Goal: Communication & Community: Participate in discussion

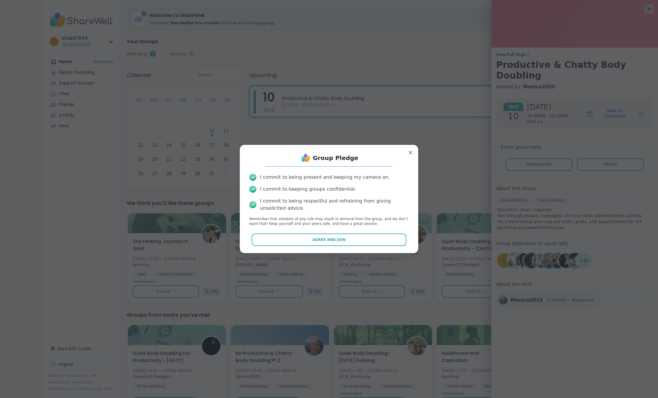
click at [341, 236] on button "Agree and Join" at bounding box center [328, 239] width 155 height 12
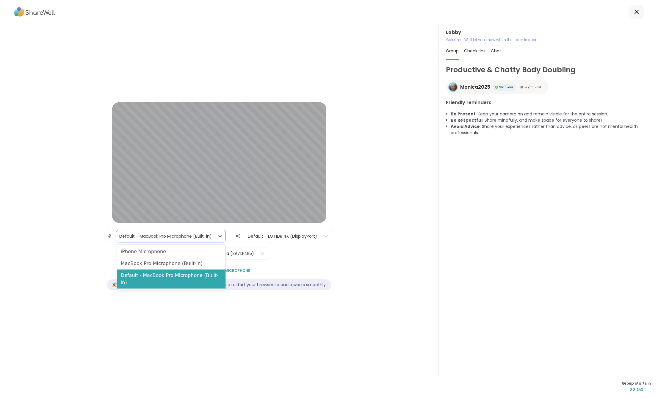
click at [210, 233] on div "Default - MacBook Pro Microphone (Built-in)" at bounding box center [165, 236] width 92 height 6
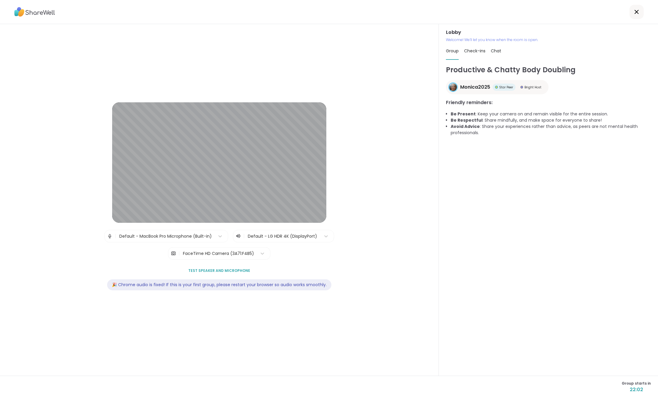
click at [256, 245] on div "| Default - MacBook Pro Microphone (Built-in) | Default - LG HDR 4K (DisplayPor…" at bounding box center [218, 245] width 229 height 30
click at [268, 239] on div at bounding box center [283, 235] width 70 height 7
click at [204, 255] on div "FaceTime HD Camera (3A71:F4B5)" at bounding box center [218, 253] width 71 height 6
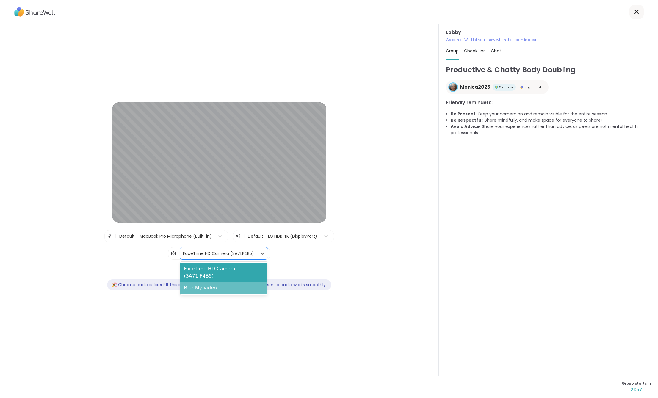
click at [197, 282] on div "Blur My Video" at bounding box center [223, 288] width 87 height 12
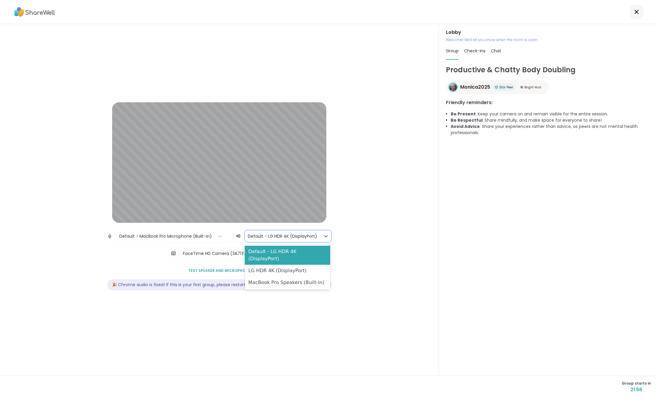
click at [286, 234] on div at bounding box center [283, 235] width 70 height 7
click at [277, 276] on div "MacBook Pro Speakers (Built-in)" at bounding box center [288, 282] width 86 height 12
click at [627, 108] on div "Productive & Chatty Body Doubling Monica2025 Star Peer Bright Host Friendly rem…" at bounding box center [548, 218] width 205 height 306
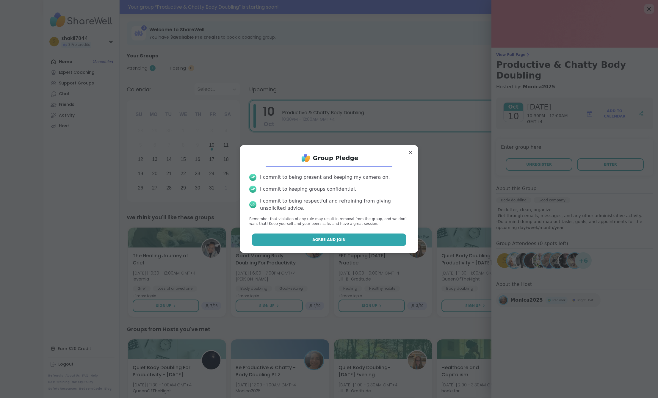
click at [327, 241] on span "Agree and Join" at bounding box center [328, 239] width 33 height 5
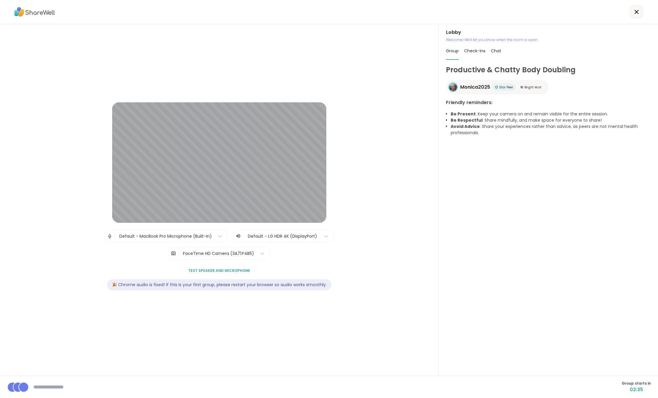
click at [281, 235] on div at bounding box center [283, 235] width 70 height 7
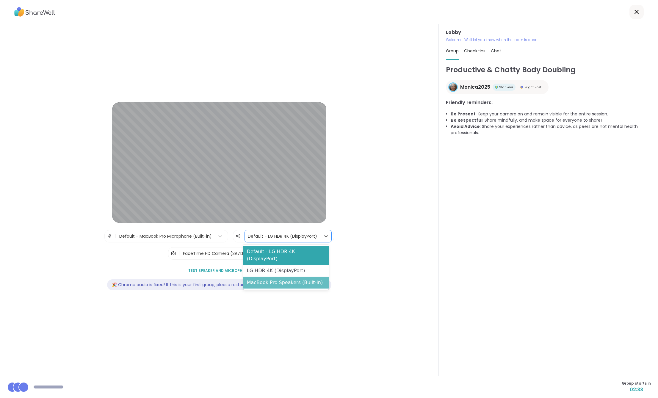
click at [276, 276] on div "MacBook Pro Speakers (Built-in)" at bounding box center [286, 282] width 86 height 12
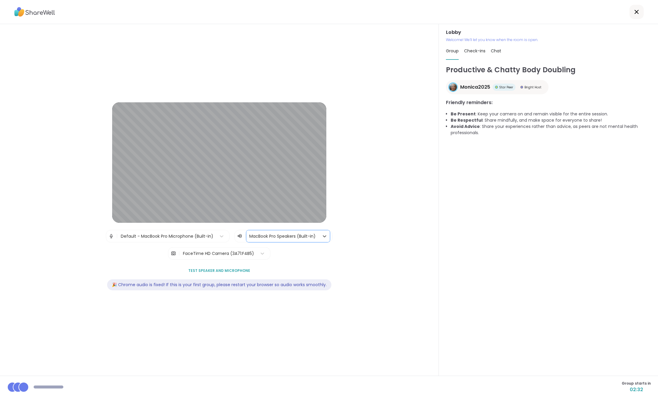
click at [222, 251] on div "FaceTime HD Camera (3A71:F4B5)" at bounding box center [218, 253] width 71 height 6
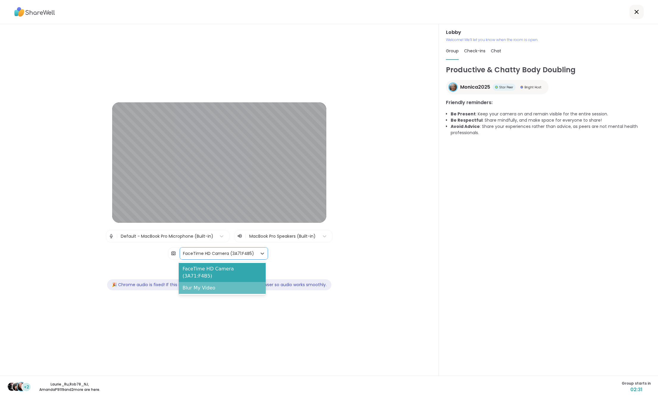
click at [218, 282] on div "Blur My Video" at bounding box center [222, 288] width 87 height 12
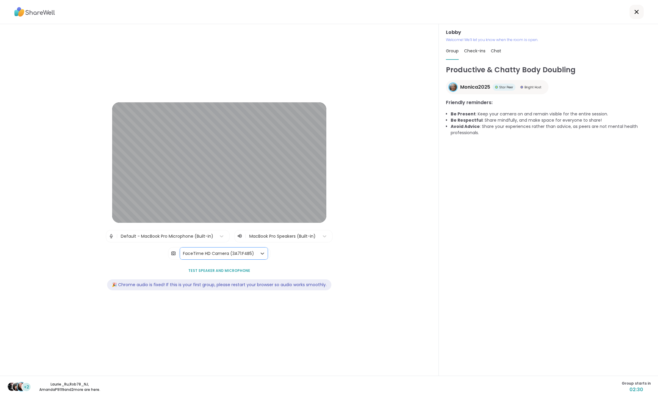
click at [620, 329] on div "Productive & Chatty Body Doubling Monica2025 Star Peer Bright Host Friendly rem…" at bounding box center [548, 218] width 205 height 306
click at [518, 227] on div "Productive & Chatty Body Doubling Monica2025 Star Peer Bright Host Friendly rem…" at bounding box center [548, 218] width 205 height 306
click at [619, 388] on button "Join now" at bounding box center [605, 387] width 89 height 12
click at [598, 388] on span "Join now" at bounding box center [603, 386] width 16 height 5
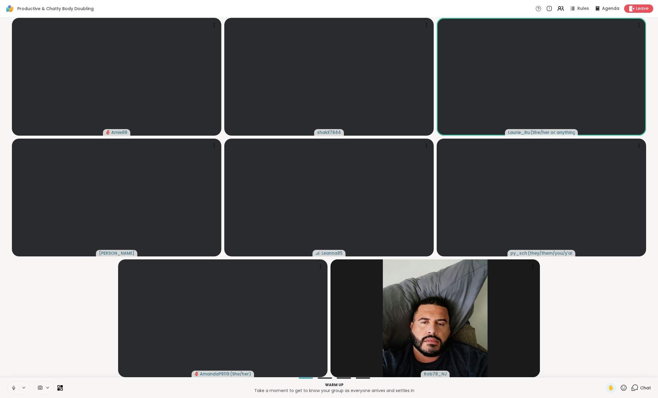
click at [16, 389] on icon at bounding box center [13, 387] width 5 height 5
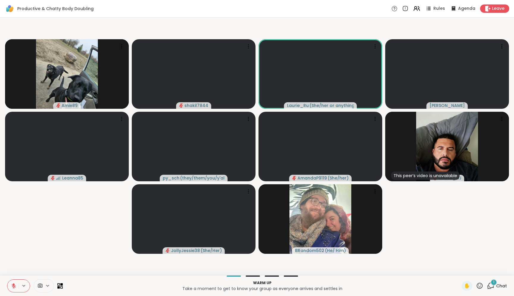
click at [496, 283] on span "Chat" at bounding box center [501, 286] width 11 height 6
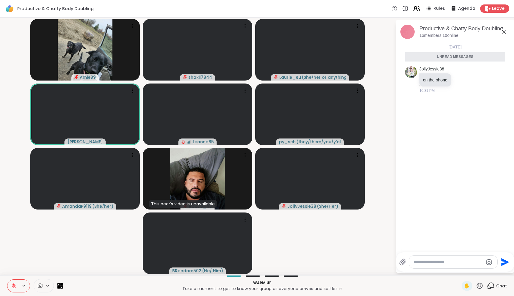
click at [413, 9] on icon at bounding box center [416, 8] width 7 height 7
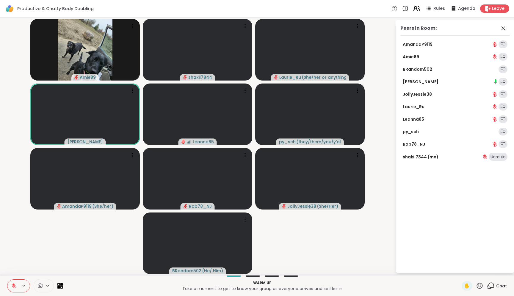
click at [413, 9] on icon at bounding box center [416, 8] width 7 height 7
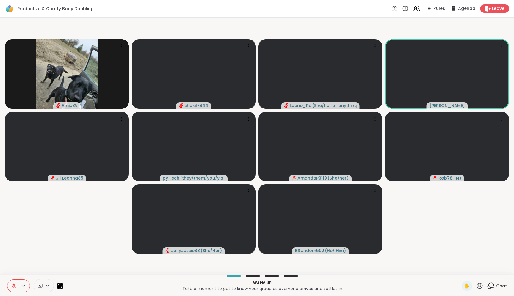
click at [493, 282] on div "Chat" at bounding box center [497, 286] width 20 height 10
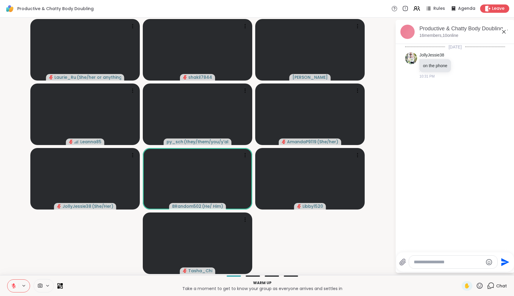
click at [25, 286] on icon at bounding box center [23, 285] width 5 height 5
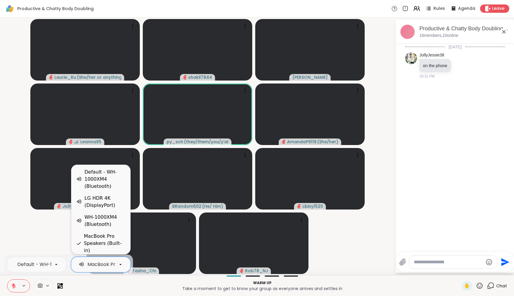
scroll to position [0, 39]
click at [104, 183] on div "Default - WH-1000XM4 (Bluetooth)" at bounding box center [104, 179] width 41 height 21
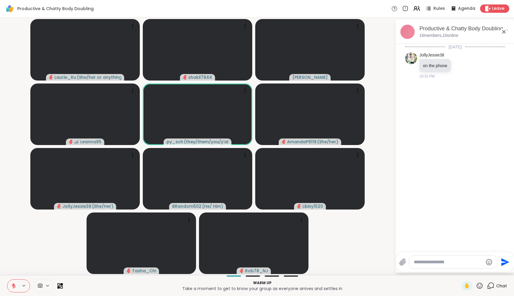
click at [349, 235] on video-player-container "Laurie_Ru ( She/her or anything else ) shakil7844 Cyndy Leanna85 py_sch ( they/…" at bounding box center [198, 146] width 388 height 253
click at [441, 257] on div at bounding box center [453, 262] width 88 height 13
click at [453, 263] on textarea "Type your message" at bounding box center [448, 262] width 69 height 6
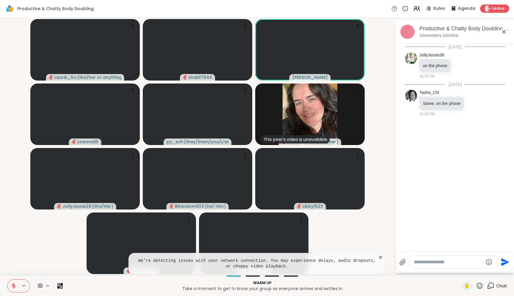
click at [379, 257] on icon at bounding box center [380, 257] width 6 height 6
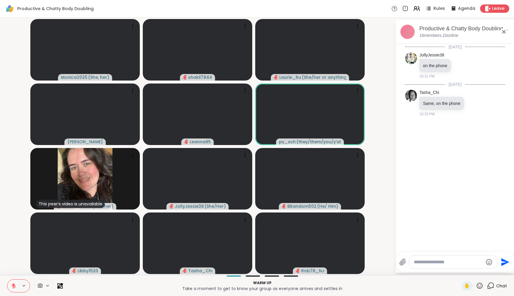
click at [445, 259] on div at bounding box center [453, 262] width 88 height 13
click at [444, 261] on textarea "Type your message" at bounding box center [448, 262] width 69 height 6
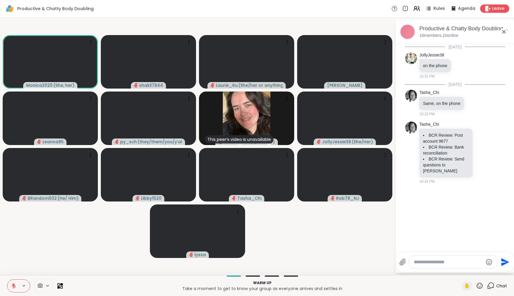
click at [466, 205] on div "Today JollyJessie38 on the phone 10:31 PM Today Tasha_Chi Same, on the phone 10…" at bounding box center [454, 146] width 119 height 205
click at [500, 196] on div "Today JollyJessie38 on the phone 10:31 PM Today Tasha_Chi Same, on the phone 10…" at bounding box center [454, 146] width 119 height 205
click at [459, 260] on textarea "Type your message" at bounding box center [448, 262] width 69 height 6
type textarea "**********"
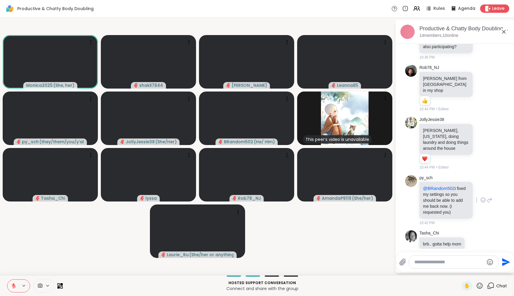
scroll to position [179, 0]
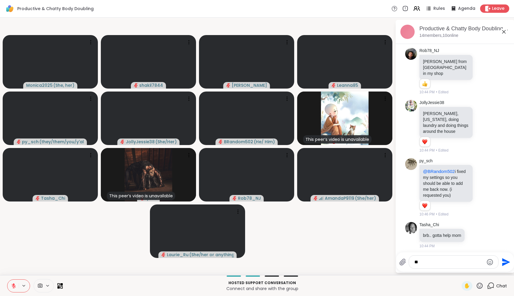
type textarea "***"
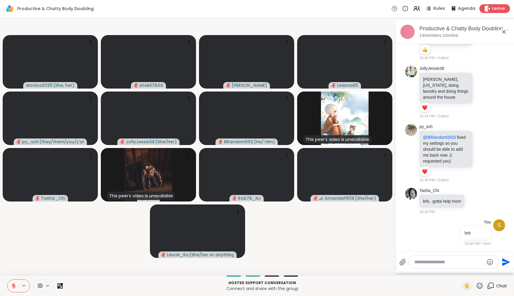
click at [485, 9] on icon at bounding box center [488, 8] width 6 height 6
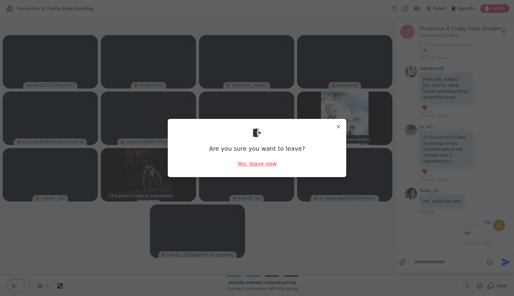
click at [264, 165] on div "Yes, leave now" at bounding box center [256, 163] width 39 height 7
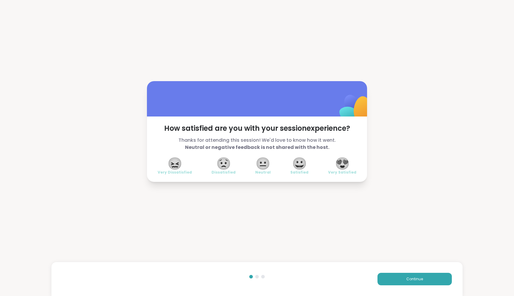
click at [340, 163] on span "😍" at bounding box center [342, 163] width 15 height 11
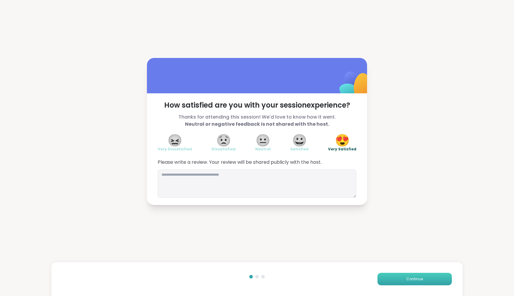
click at [398, 278] on button "Continue" at bounding box center [414, 279] width 74 height 12
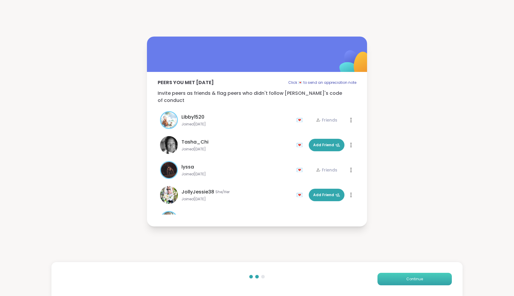
click at [398, 278] on button "Continue" at bounding box center [414, 279] width 74 height 12
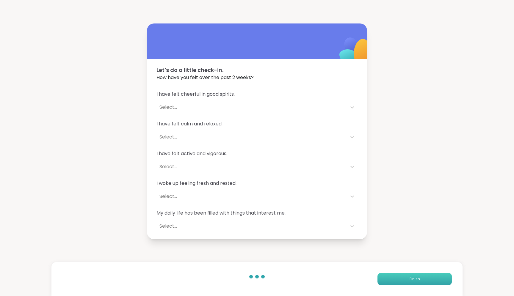
click at [398, 278] on button "Finish" at bounding box center [414, 279] width 74 height 12
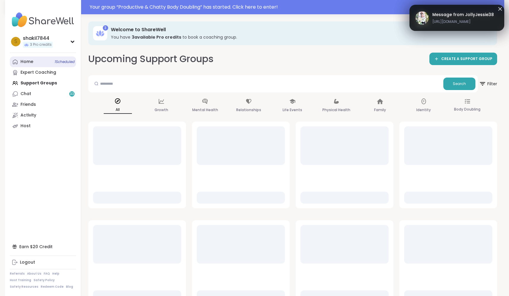
click at [52, 62] on link "Home 1 Scheduled" at bounding box center [43, 61] width 66 height 11
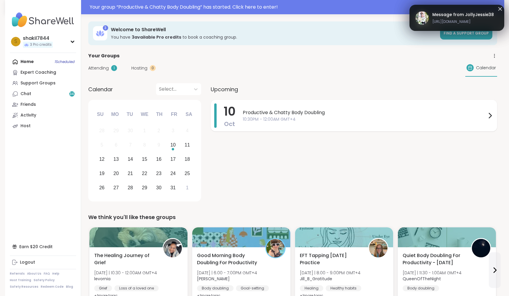
click at [268, 119] on span "10:30PM - 12:00AM GMT+4" at bounding box center [365, 119] width 244 height 6
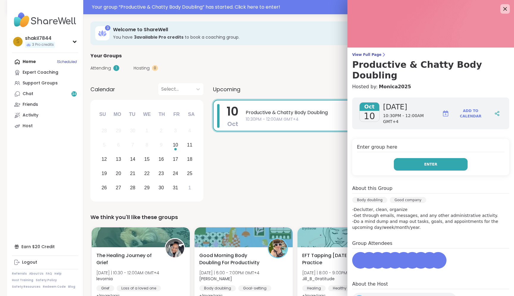
click at [428, 162] on span "Enter" at bounding box center [430, 164] width 13 height 5
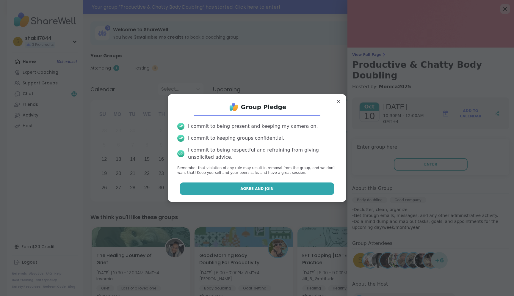
click at [291, 191] on button "Agree and Join" at bounding box center [257, 189] width 155 height 12
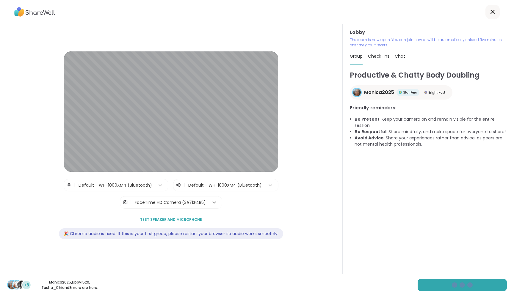
click at [209, 204] on div at bounding box center [214, 202] width 11 height 11
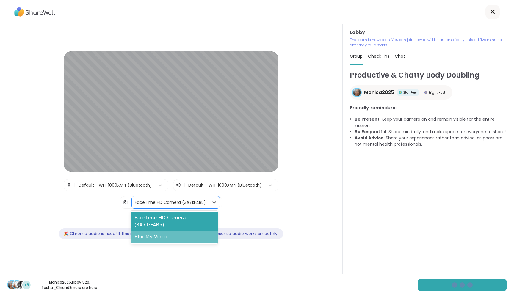
click at [181, 231] on div "Blur My Video" at bounding box center [174, 237] width 87 height 12
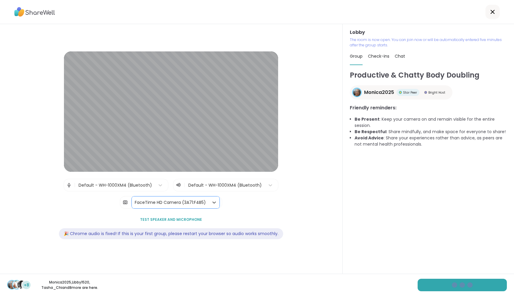
click at [447, 229] on div "Productive & Chatty Body Doubling Monica2025 Star Peer Bright Host Friendly rem…" at bounding box center [428, 172] width 157 height 204
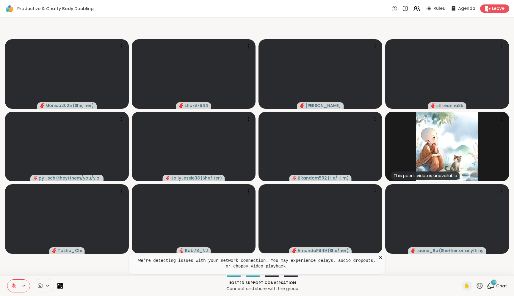
click at [127, 286] on p "Connect and share with the group" at bounding box center [262, 289] width 392 height 6
click at [496, 286] on span "Chat" at bounding box center [501, 286] width 11 height 6
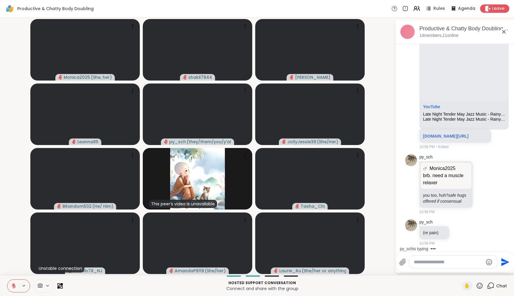
scroll to position [4669, 0]
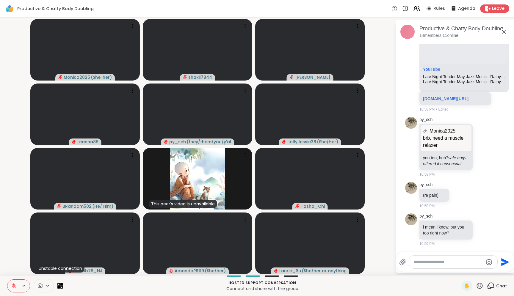
click at [439, 264] on textarea "Type your message" at bounding box center [448, 262] width 69 height 6
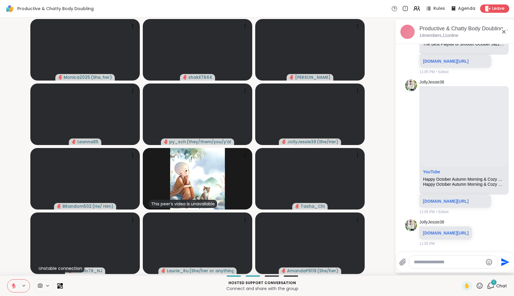
scroll to position [5491, 0]
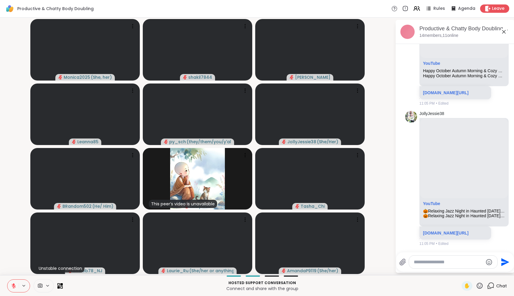
click at [430, 260] on textarea "Type your message" at bounding box center [448, 262] width 69 height 6
type textarea "********"
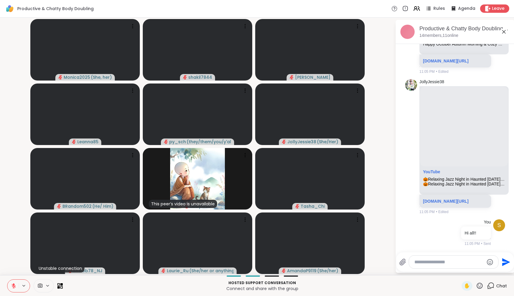
scroll to position [5606, 0]
click at [455, 265] on div at bounding box center [453, 262] width 89 height 13
click at [455, 260] on textarea "Type your message" at bounding box center [448, 262] width 69 height 6
type textarea "**********"
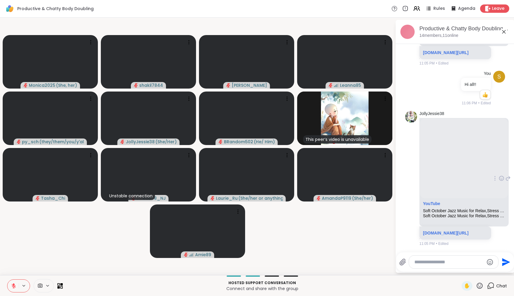
scroll to position [5766, 0]
click at [295, 264] on video-player-container "Monica2025 ( She, her ) shakil7844 Cyndy Leanna85 py_sch ( they/them/you/y'all/…" at bounding box center [198, 146] width 388 height 253
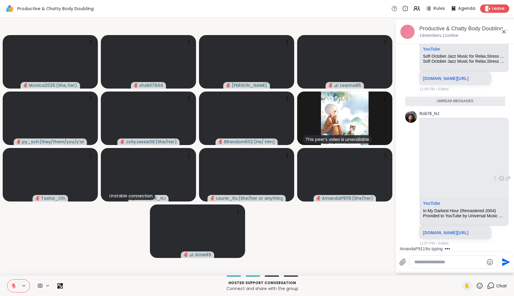
scroll to position [5927, 0]
click at [448, 263] on textarea "Type your message" at bounding box center [448, 262] width 69 height 6
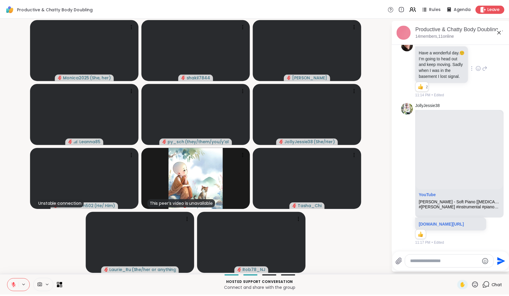
scroll to position [6143, 0]
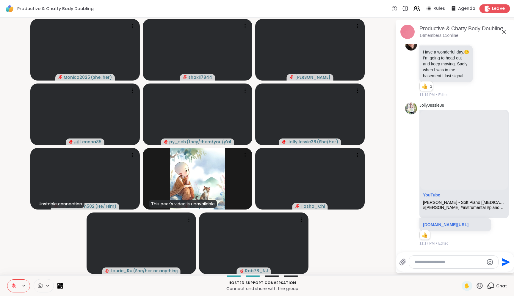
click at [492, 9] on span "Leave" at bounding box center [498, 9] width 13 height 6
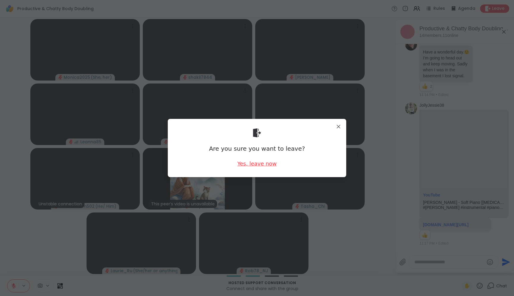
click at [248, 160] on div "Yes, leave now" at bounding box center [256, 163] width 39 height 7
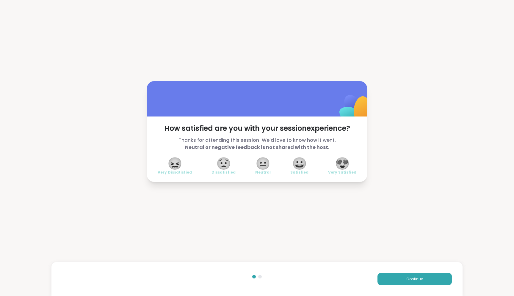
click at [341, 163] on span "😍" at bounding box center [342, 163] width 15 height 11
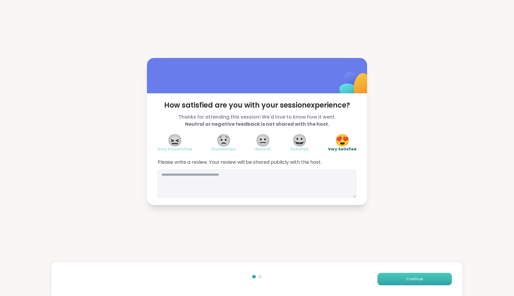
click at [393, 279] on button "Continue" at bounding box center [414, 279] width 74 height 12
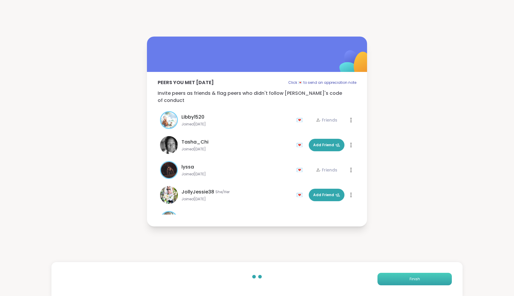
click at [393, 279] on button "Finish" at bounding box center [414, 279] width 74 height 12
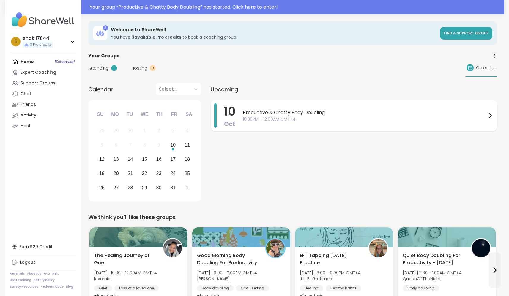
click at [317, 115] on span "Productive & Chatty Body Doubling" at bounding box center [365, 112] width 244 height 7
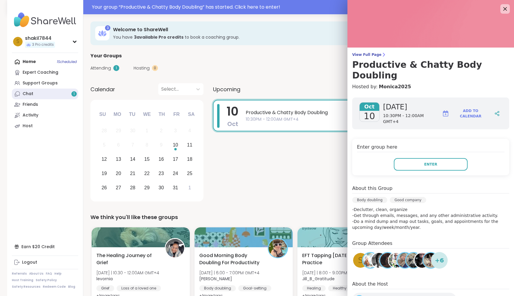
click at [34, 93] on link "Chat 1" at bounding box center [45, 94] width 66 height 11
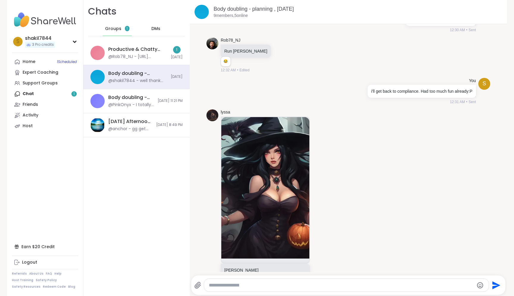
scroll to position [3164, 0]
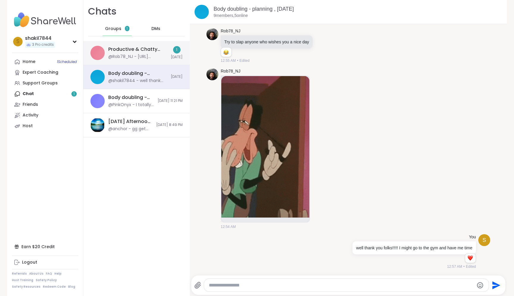
click at [132, 54] on div "@Rob78_NJ - [URL][DOMAIN_NAME]" at bounding box center [137, 57] width 59 height 6
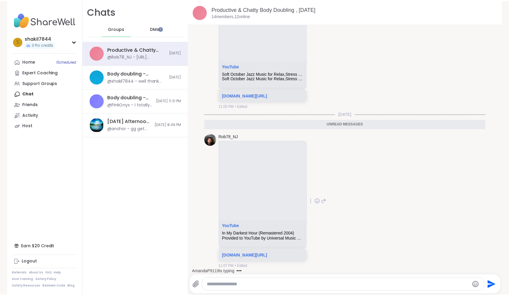
scroll to position [0, 0]
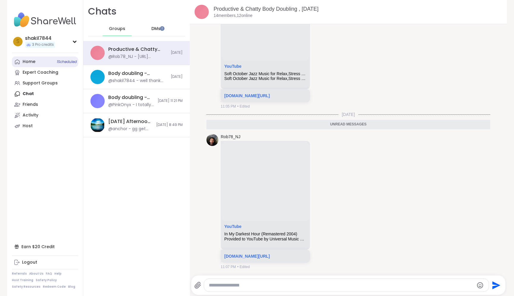
click at [34, 64] on link "Home 1 Scheduled" at bounding box center [45, 61] width 66 height 11
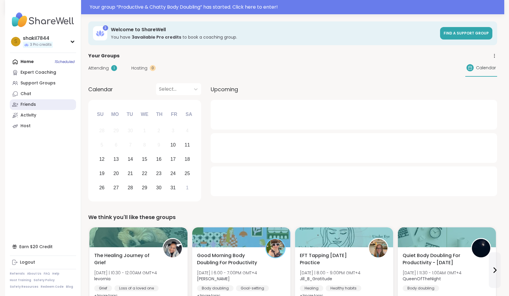
click at [39, 107] on link "Friends" at bounding box center [43, 104] width 66 height 11
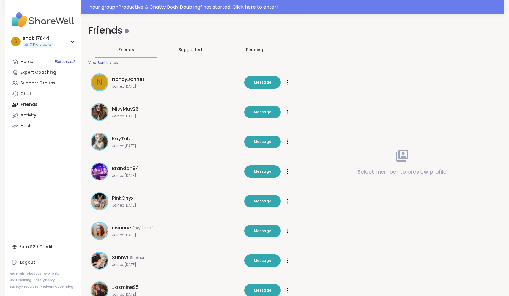
scroll to position [100, 0]
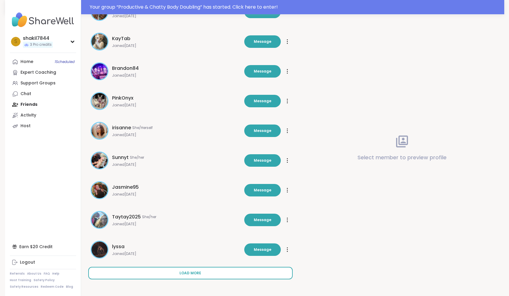
click at [177, 278] on button "Load more" at bounding box center [190, 273] width 205 height 12
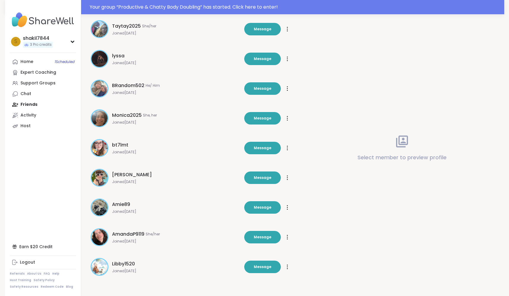
scroll to position [277, 0]
